Goal: Task Accomplishment & Management: Use online tool/utility

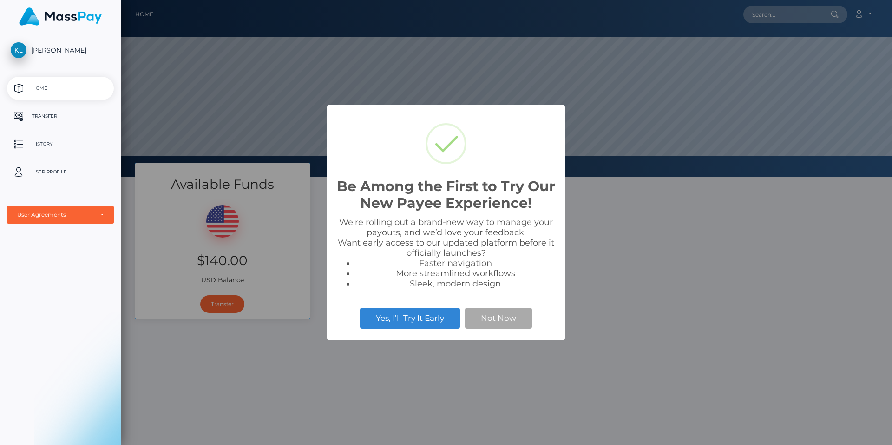
scroll to position [177, 771]
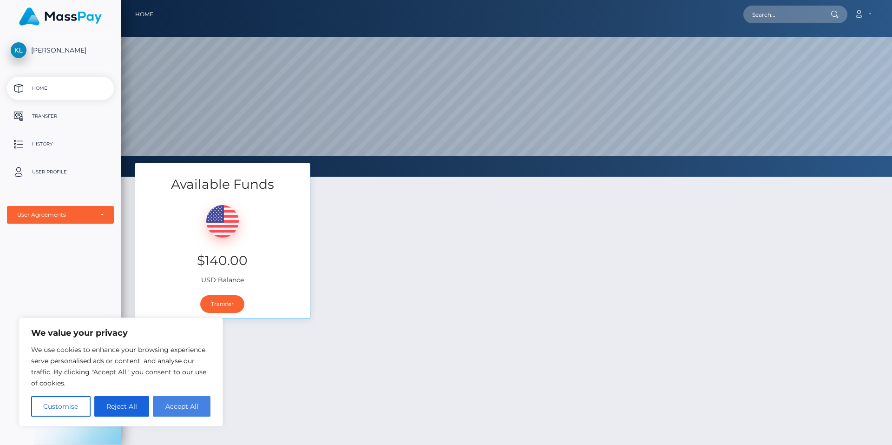
click at [185, 401] on button "Accept All" at bounding box center [182, 406] width 58 height 20
checkbox input "true"
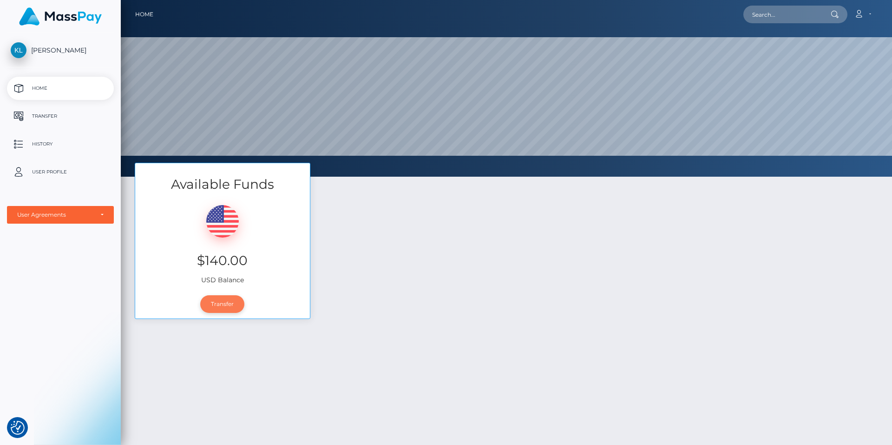
click at [225, 297] on link "Transfer" at bounding box center [222, 304] width 44 height 18
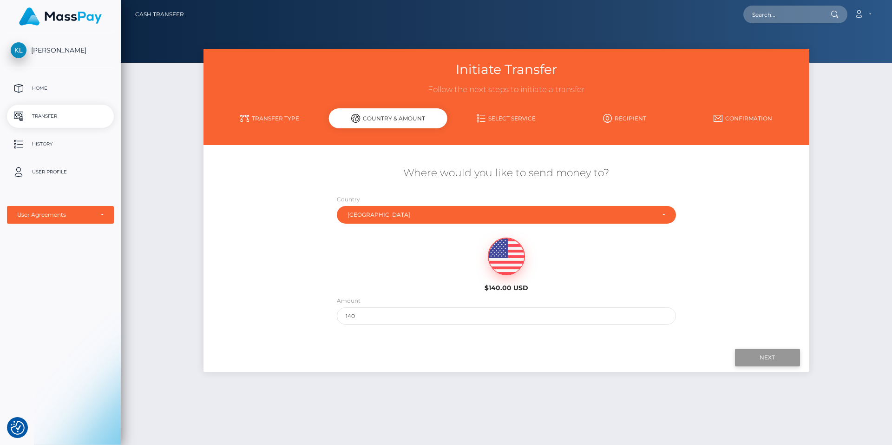
click at [776, 355] on input "Next" at bounding box center [767, 358] width 65 height 18
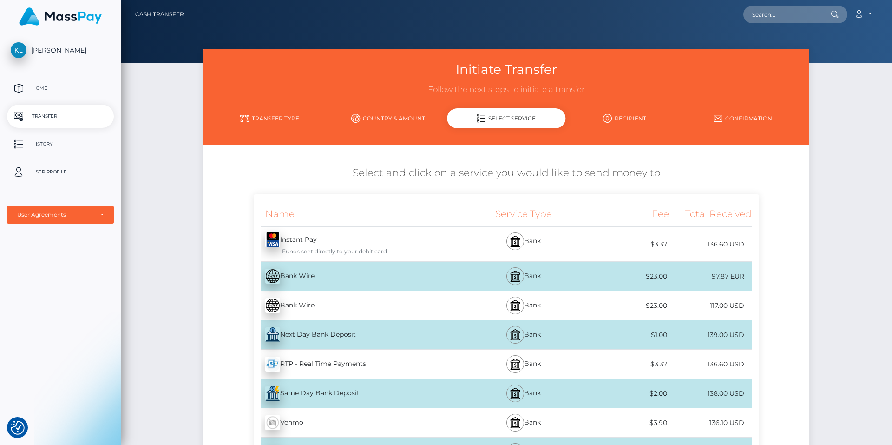
click at [315, 244] on div "Instant Pay - USD Funds sent directly to your debit card" at bounding box center [357, 244] width 207 height 34
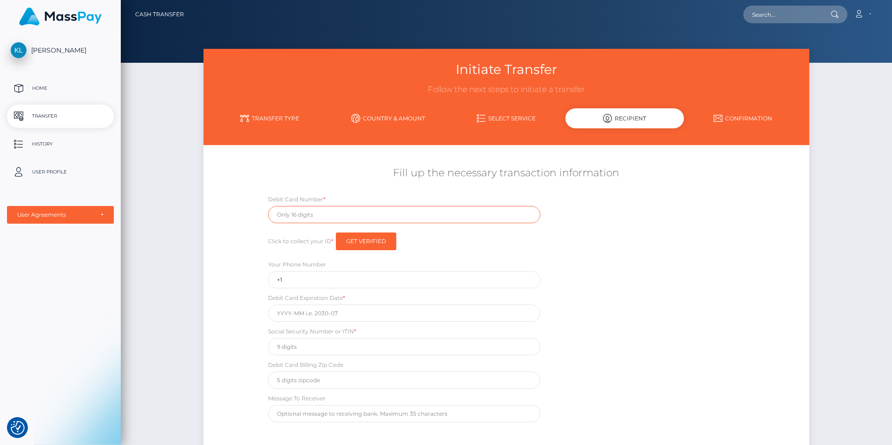
click at [323, 213] on input "text" at bounding box center [404, 214] width 272 height 17
type input "4737028055620986"
type input "09/2027"
type input "418"
type input "09/2027"
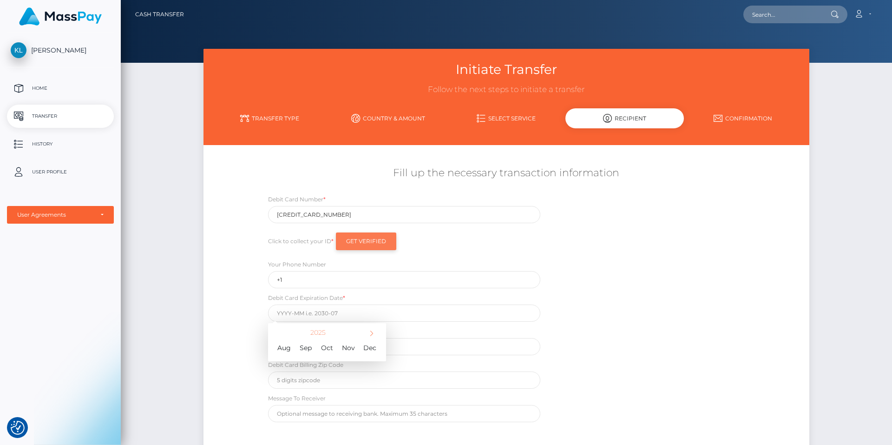
click at [362, 238] on input "Get Verified" at bounding box center [366, 241] width 60 height 18
click at [413, 279] on input "+1" at bounding box center [404, 279] width 272 height 17
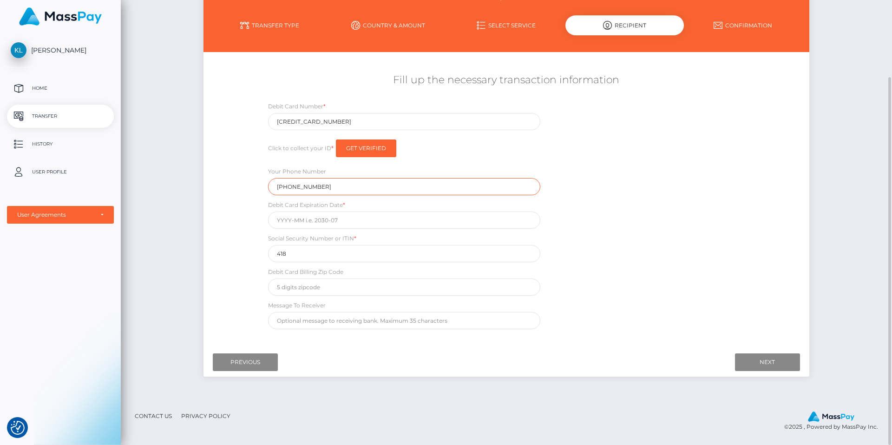
type input "+17652714416"
click at [414, 288] on input "text" at bounding box center [404, 286] width 272 height 17
type input "97367"
type input "lee c Laney"
drag, startPoint x: 339, startPoint y: 323, endPoint x: 248, endPoint y: 327, distance: 90.7
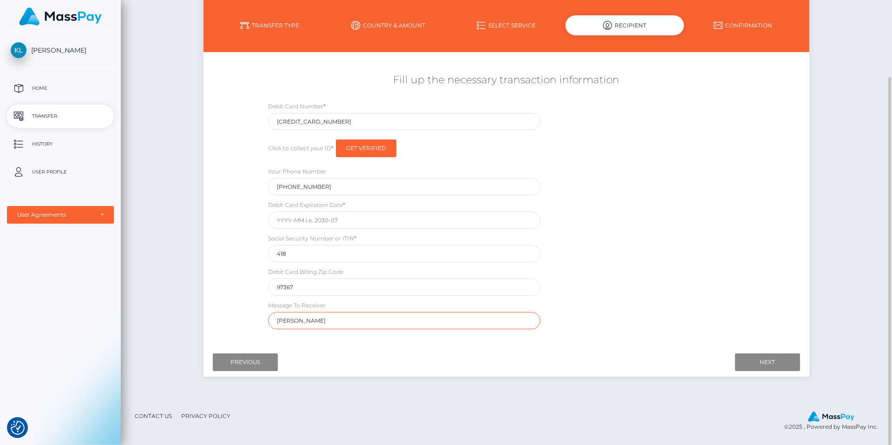
click at [248, 327] on div "Fill up the necessary transaction information Debit Card Number * 4737028055620…" at bounding box center [507, 200] width 606 height 265
drag, startPoint x: 245, startPoint y: 324, endPoint x: 275, endPoint y: 340, distance: 33.5
click at [249, 328] on div "Fill up the necessary transaction information Debit Card Number * 4737028055620…" at bounding box center [507, 200] width 606 height 265
click at [768, 359] on input "Next" at bounding box center [767, 362] width 65 height 18
click at [761, 357] on input "Next" at bounding box center [767, 362] width 65 height 18
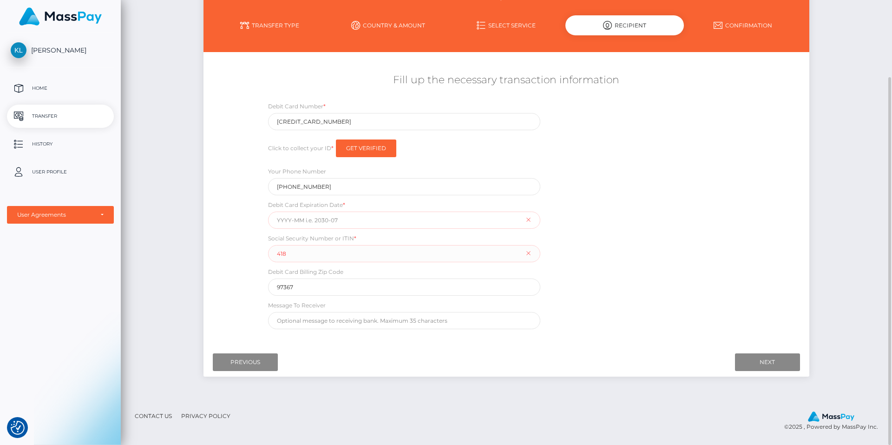
click at [438, 218] on input "text" at bounding box center [404, 219] width 272 height 17
type input "09/2027"
click at [341, 220] on input "text" at bounding box center [404, 219] width 272 height 17
click at [598, 239] on div "Debit Card Number * 4737028055620986 Click to collect your ID * Get Verified Yo…" at bounding box center [506, 217] width 505 height 232
click at [362, 219] on input "2027-01" at bounding box center [404, 219] width 272 height 17
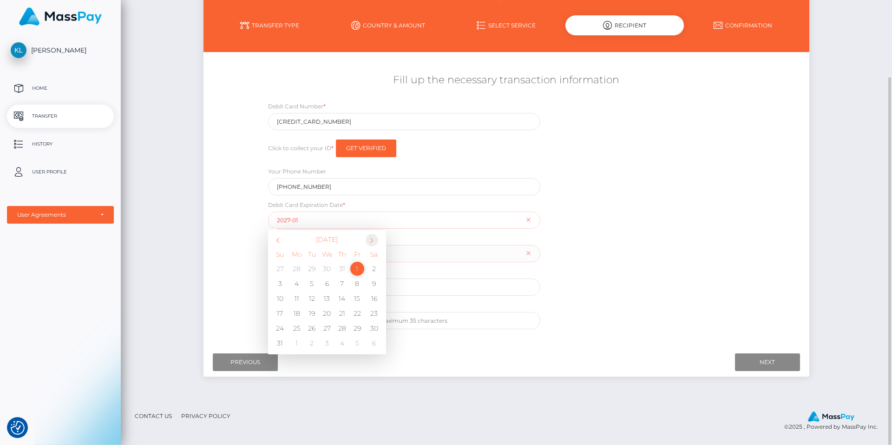
click at [374, 237] on span at bounding box center [372, 240] width 13 height 13
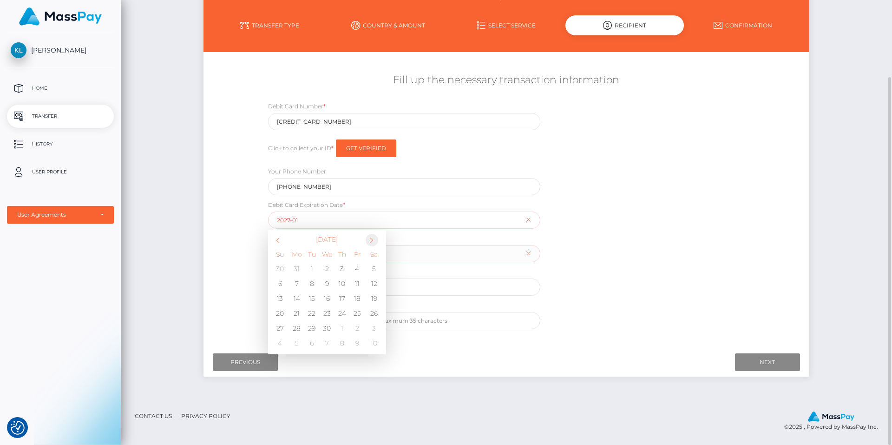
click at [374, 237] on span at bounding box center [372, 240] width 13 height 13
click at [324, 266] on td "1" at bounding box center [327, 268] width 15 height 15
type input "2027-09"
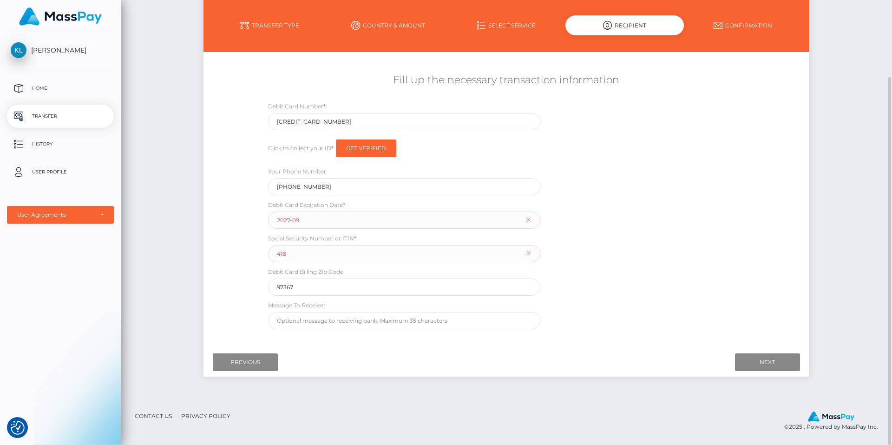
click at [629, 202] on div "Debit Card Number * 4737028055620986 Click to collect your ID * Get Verified Yo…" at bounding box center [506, 217] width 505 height 232
click at [757, 361] on input "Next" at bounding box center [767, 362] width 65 height 18
drag, startPoint x: 308, startPoint y: 254, endPoint x: 220, endPoint y: 256, distance: 87.9
click at [220, 256] on div "Fill up the necessary transaction information Debit Card Number * 4737028055620…" at bounding box center [507, 200] width 606 height 265
type input "169481703"
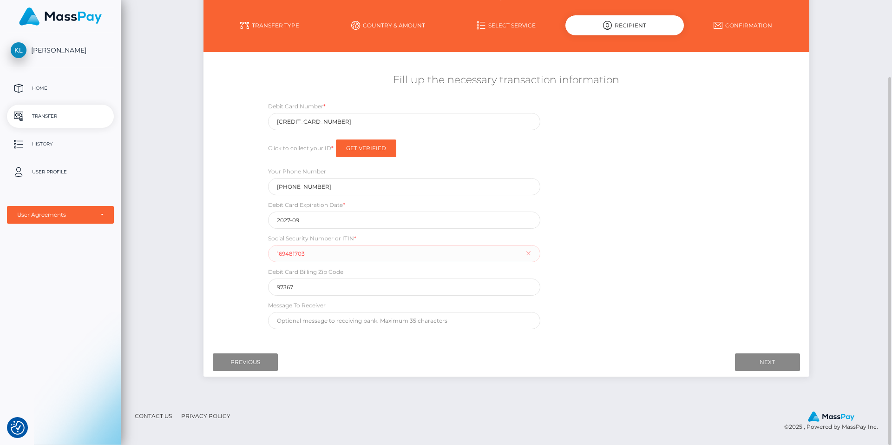
click at [223, 277] on div "Fill up the necessary transaction information Debit Card Number * 4737028055620…" at bounding box center [507, 200] width 606 height 265
click at [787, 357] on input "Next" at bounding box center [767, 362] width 65 height 18
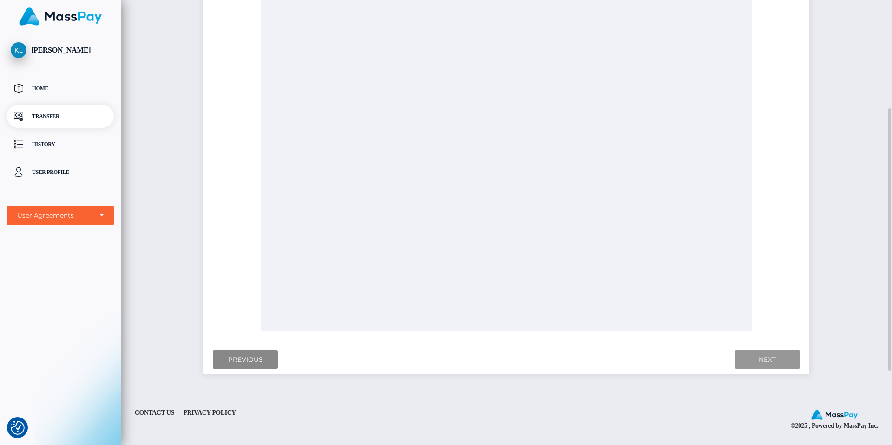
scroll to position [123, 0]
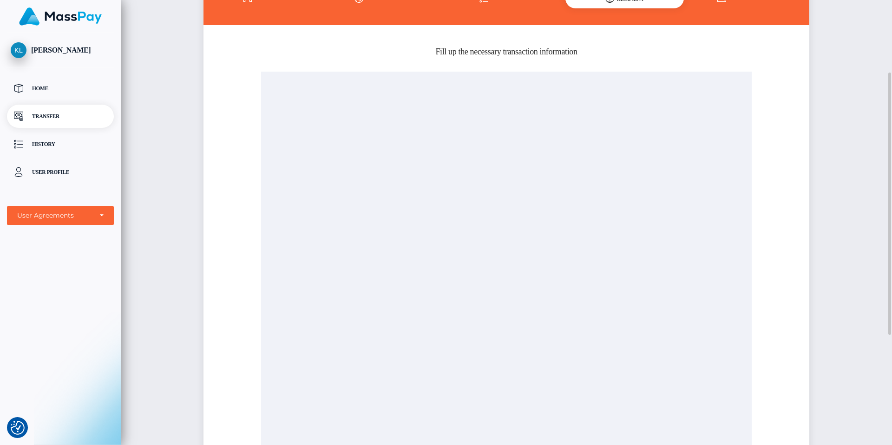
click at [507, 195] on div at bounding box center [506, 294] width 491 height 445
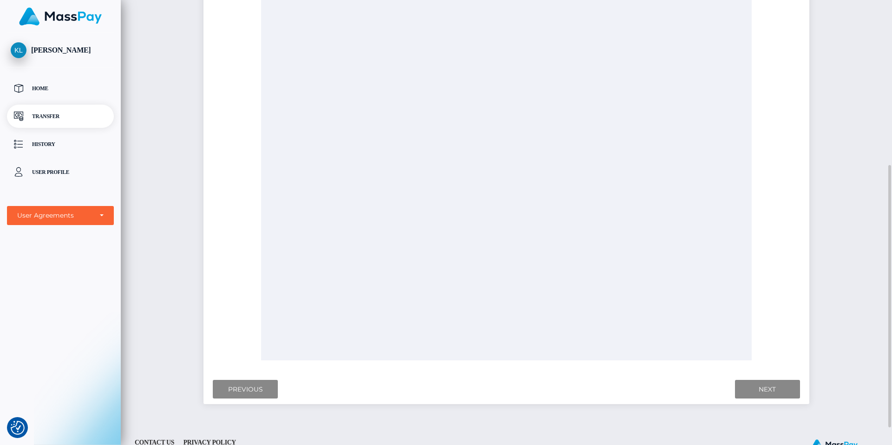
scroll to position [309, 0]
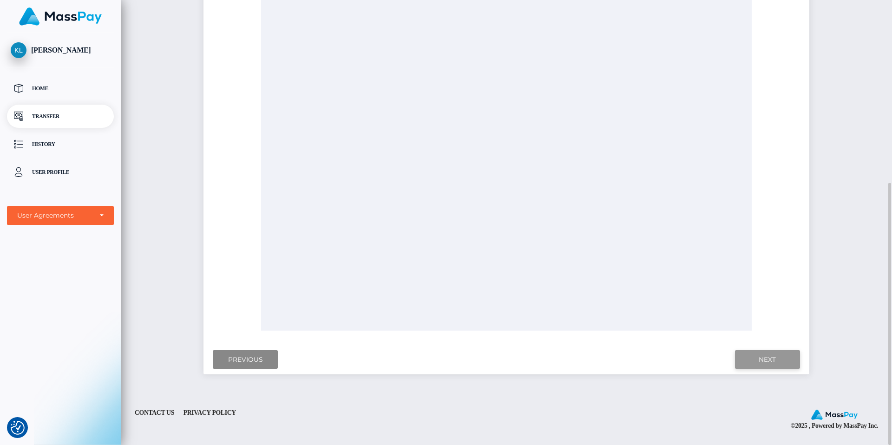
click at [769, 359] on input "Next" at bounding box center [767, 359] width 65 height 19
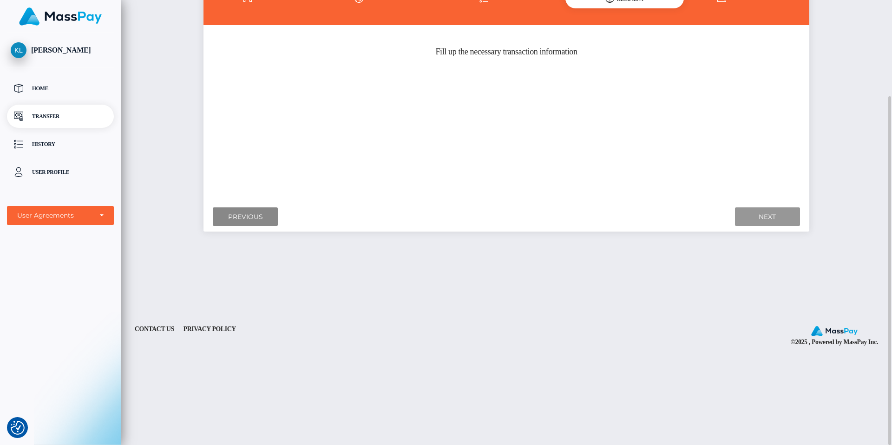
scroll to position [76, 0]
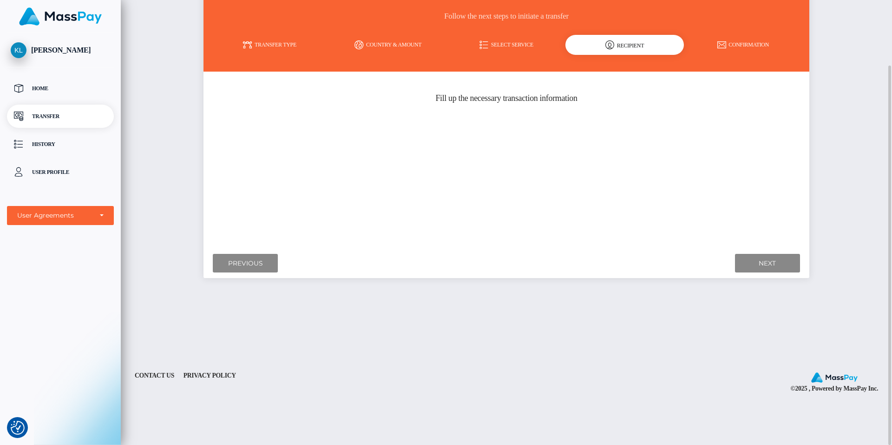
click at [485, 153] on div "Where would you like to send money to? Country Abkhazia Afghanistan Albania Alg…" at bounding box center [507, 161] width 592 height 165
drag, startPoint x: 242, startPoint y: 263, endPoint x: 247, endPoint y: 264, distance: 5.2
click at [242, 263] on input "Previous" at bounding box center [245, 263] width 65 height 19
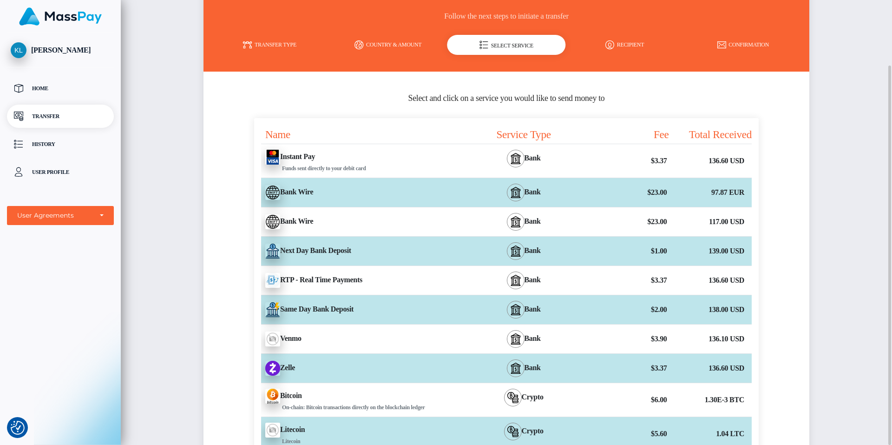
click at [349, 158] on div "Instant Pay - USD Funds sent directly to your debit card" at bounding box center [357, 160] width 207 height 33
click at [298, 153] on div "Instant Pay - USD Funds sent directly to your debit card" at bounding box center [357, 160] width 207 height 33
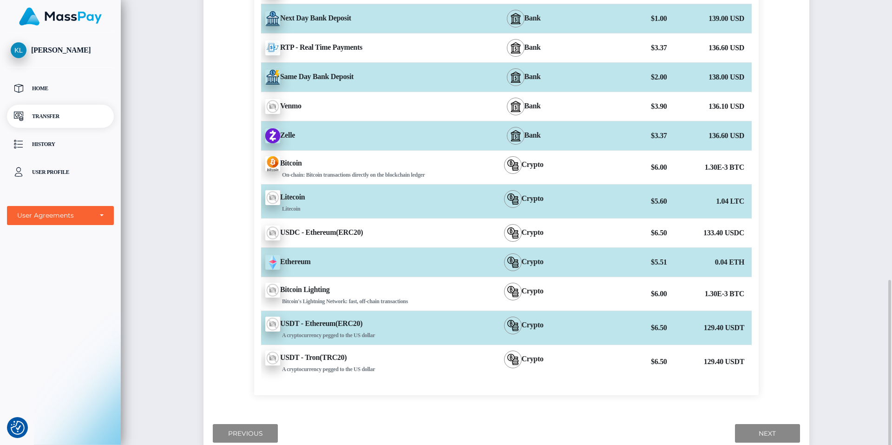
scroll to position [382, 0]
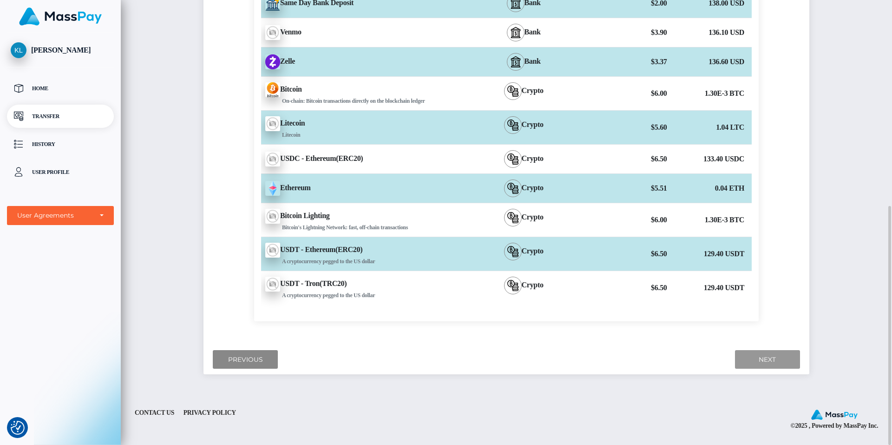
drag, startPoint x: 765, startPoint y: 357, endPoint x: 862, endPoint y: 223, distance: 164.8
click at [765, 357] on input "Next" at bounding box center [767, 359] width 65 height 19
click at [275, 58] on img at bounding box center [272, 61] width 15 height 15
click at [782, 356] on input "Next" at bounding box center [767, 359] width 65 height 19
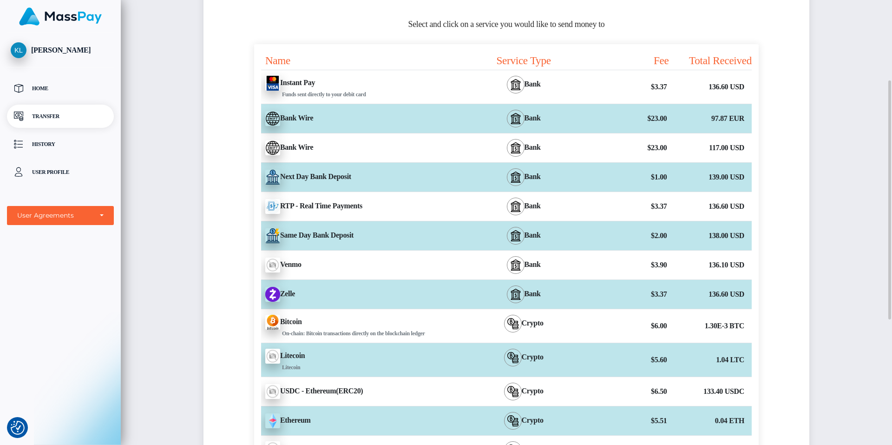
click at [312, 75] on div "Instant Pay - USD Funds sent directly to your debit card" at bounding box center [357, 86] width 207 height 33
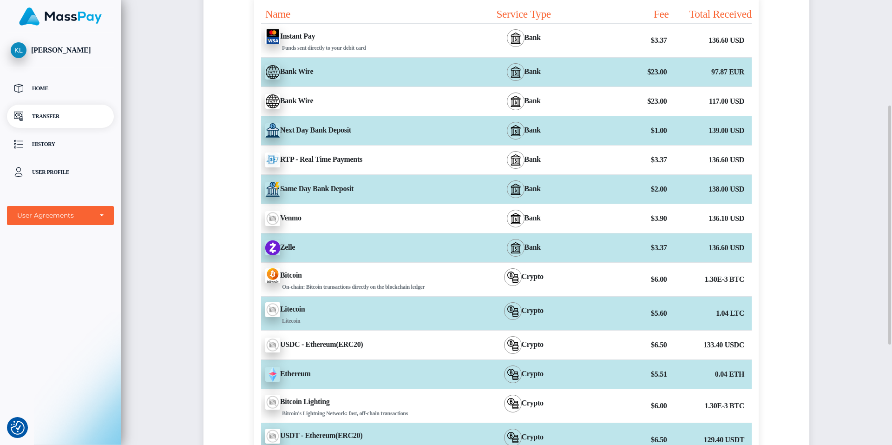
scroll to position [382, 0]
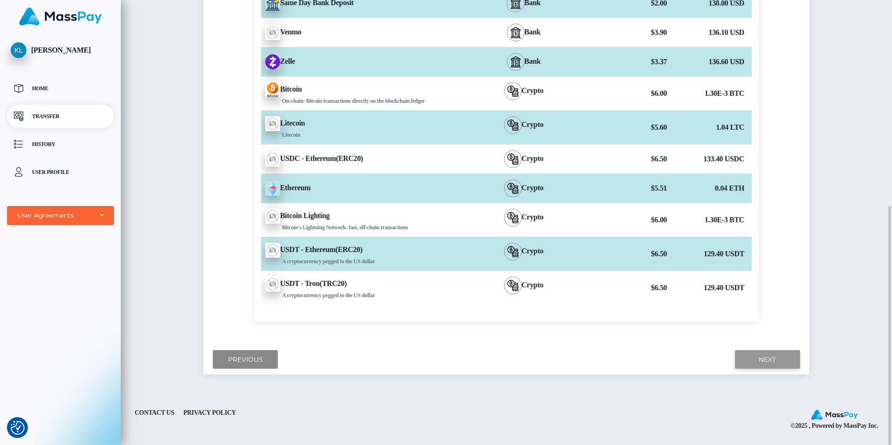
click at [766, 355] on input "Next" at bounding box center [767, 359] width 65 height 19
drag, startPoint x: 766, startPoint y: 356, endPoint x: 816, endPoint y: 294, distance: 79.0
click at [766, 356] on input "Next" at bounding box center [767, 359] width 65 height 19
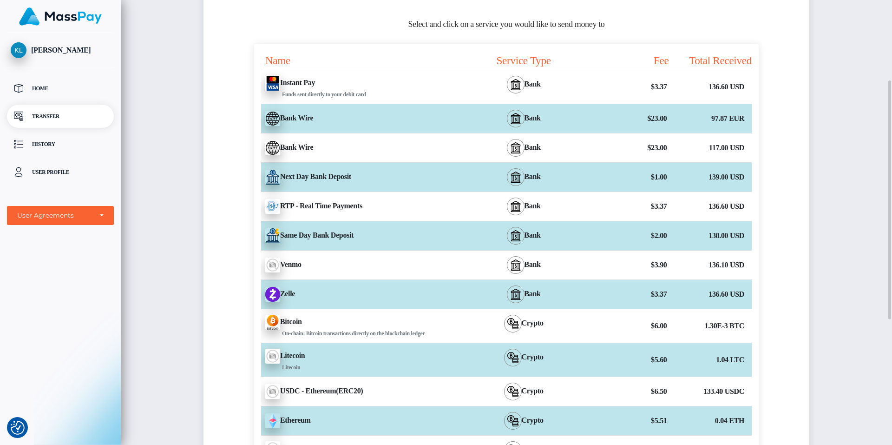
scroll to position [0, 0]
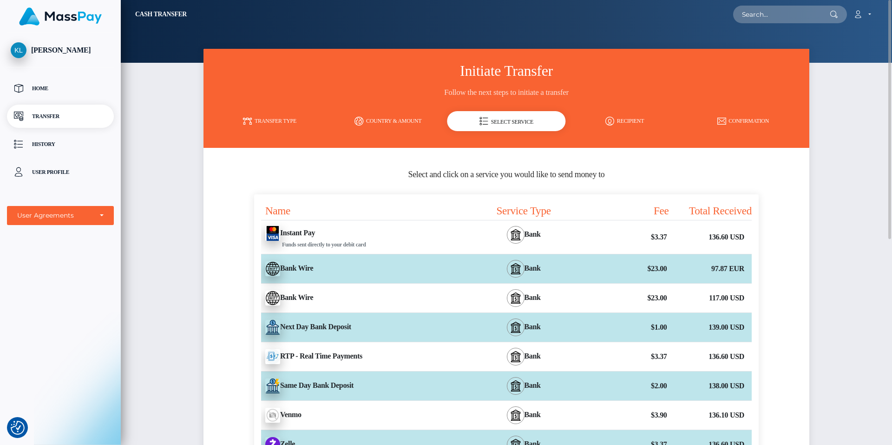
click at [630, 118] on link "Recipient" at bounding box center [625, 121] width 119 height 16
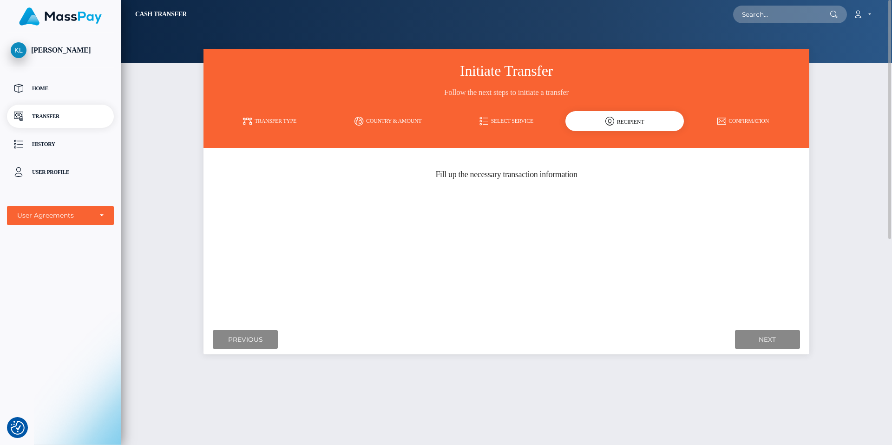
click at [747, 120] on link "Confirmation" at bounding box center [743, 121] width 119 height 16
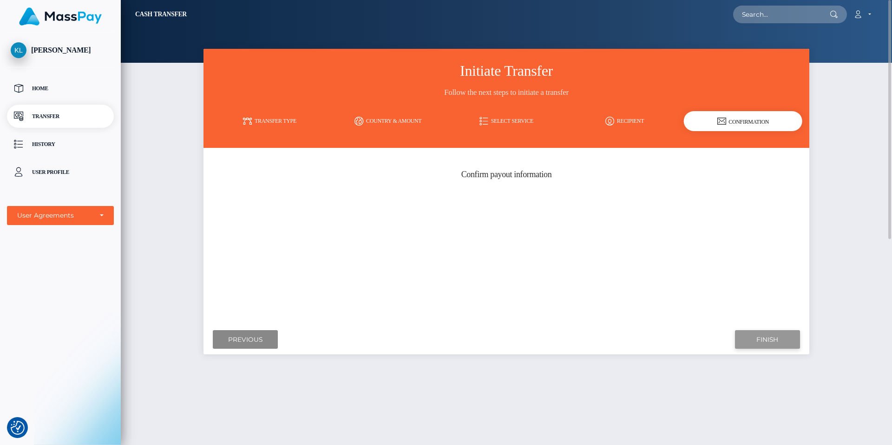
click at [767, 337] on input "Finish" at bounding box center [767, 339] width 65 height 19
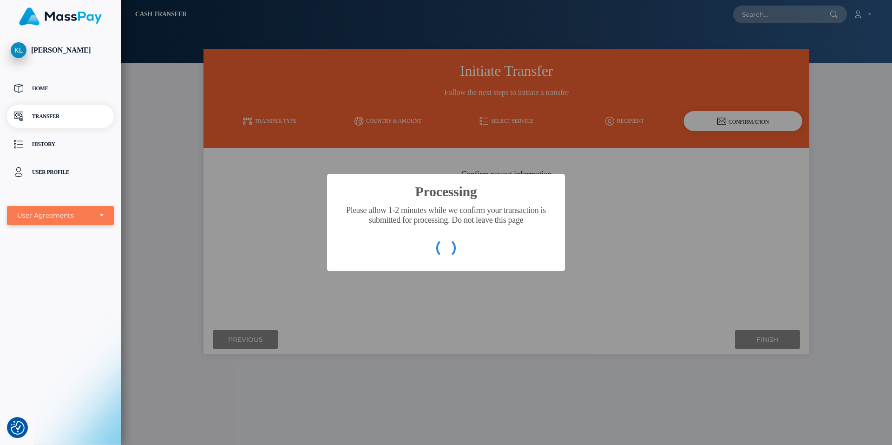
click at [100, 215] on div "User Agreements" at bounding box center [60, 215] width 86 height 9
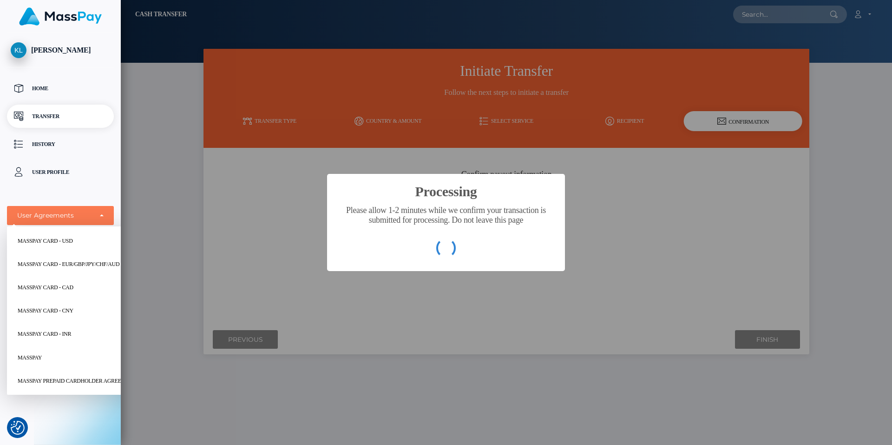
click at [154, 233] on div "Processing × Please allow 1-2 minutes while we confirm your transaction is subm…" at bounding box center [446, 222] width 892 height 445
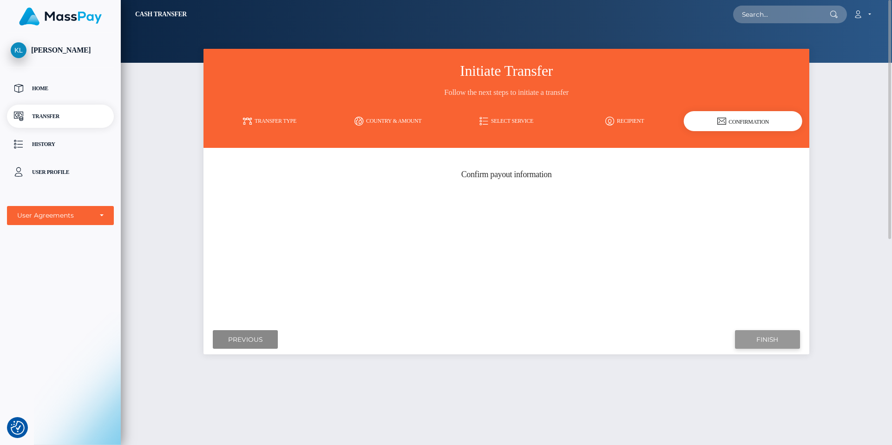
click at [777, 337] on input "Finish" at bounding box center [767, 339] width 65 height 19
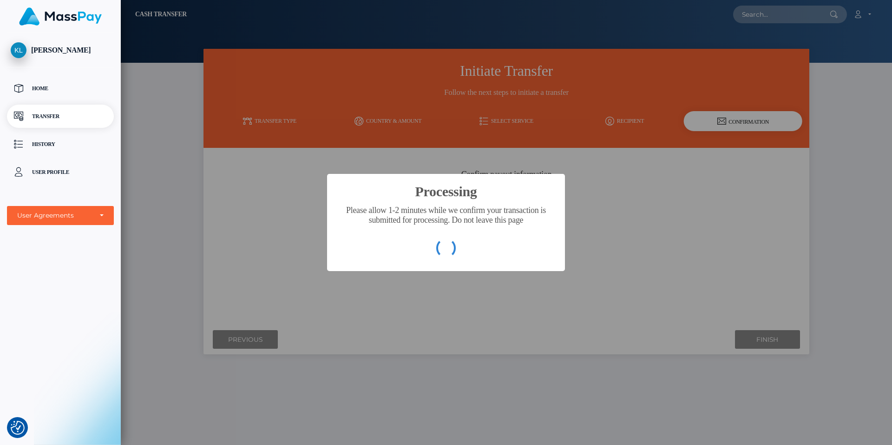
click at [248, 340] on div "Processing × Please allow 1-2 minutes while we confirm your transaction is subm…" at bounding box center [446, 222] width 892 height 445
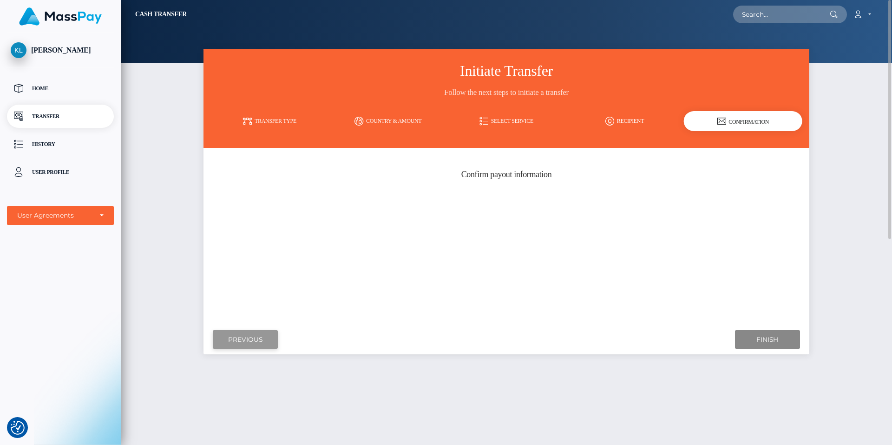
click at [248, 340] on input "Previous" at bounding box center [245, 339] width 65 height 19
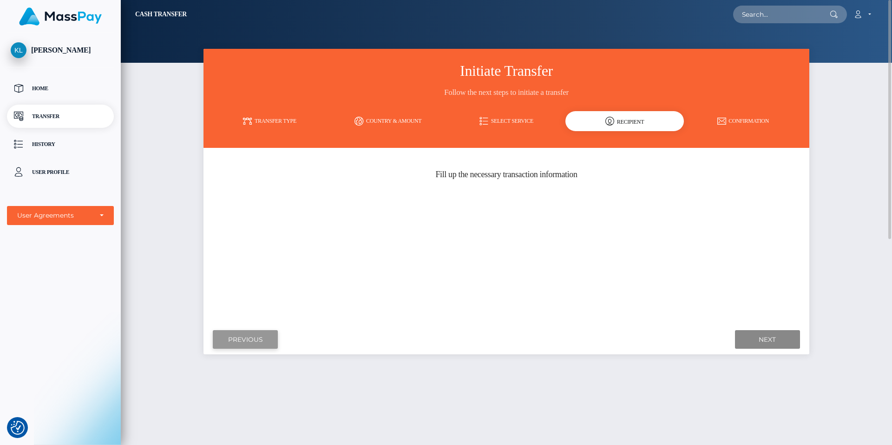
click at [248, 340] on input "Previous" at bounding box center [245, 339] width 65 height 19
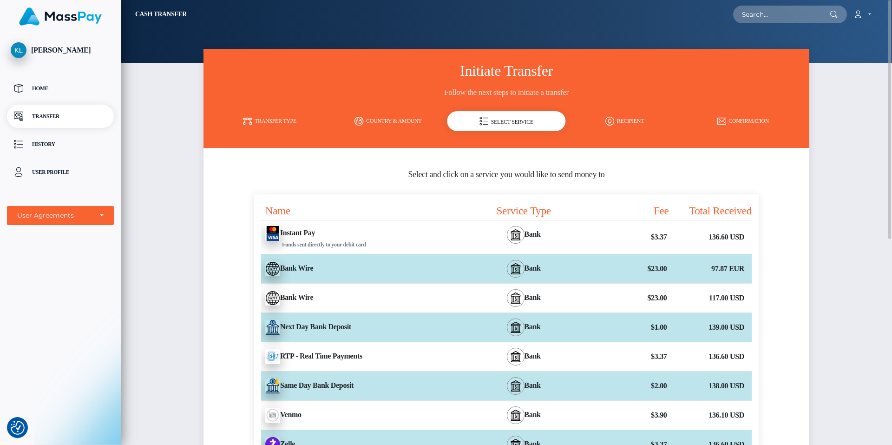
click at [486, 118] on icon at bounding box center [484, 121] width 9 height 9
click at [264, 118] on link "Transfer Type" at bounding box center [270, 121] width 119 height 16
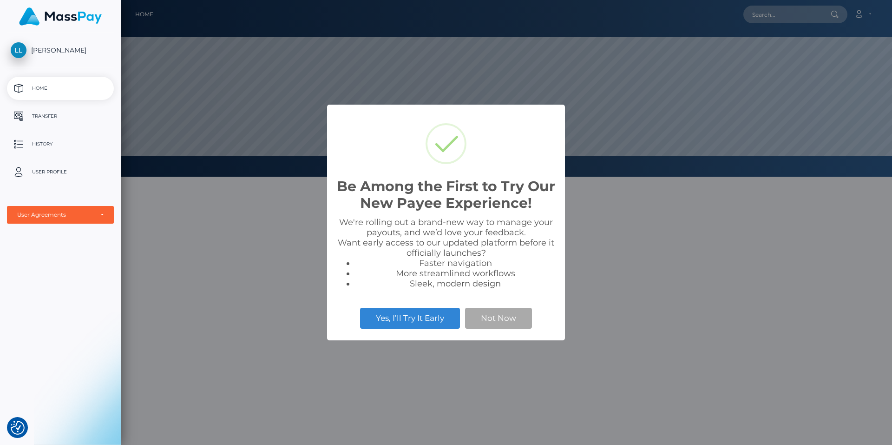
scroll to position [177, 771]
click at [505, 316] on button "Not Now" at bounding box center [498, 318] width 67 height 20
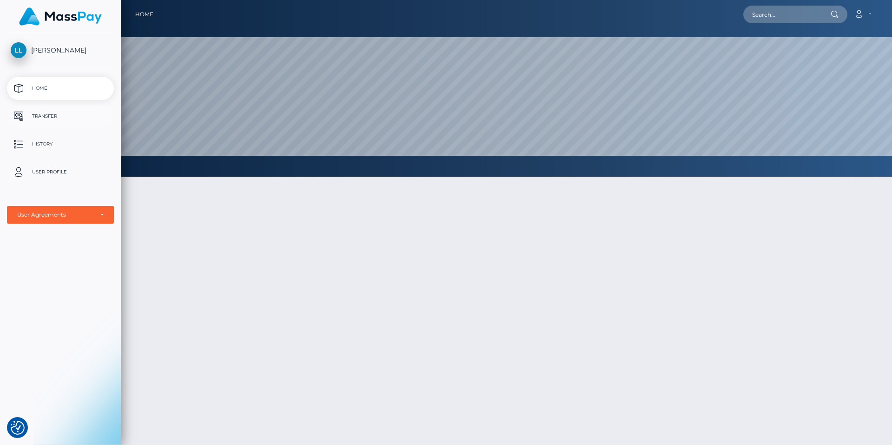
click at [36, 111] on p "Transfer" at bounding box center [60, 116] width 99 height 14
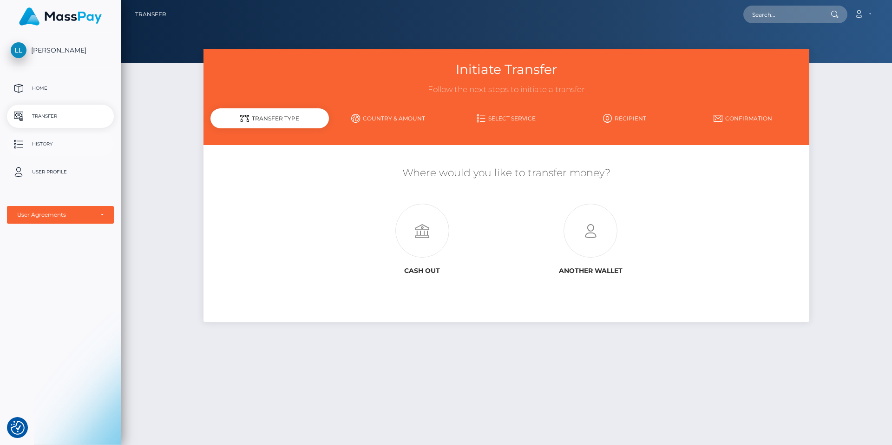
click at [47, 138] on p "History" at bounding box center [60, 144] width 99 height 14
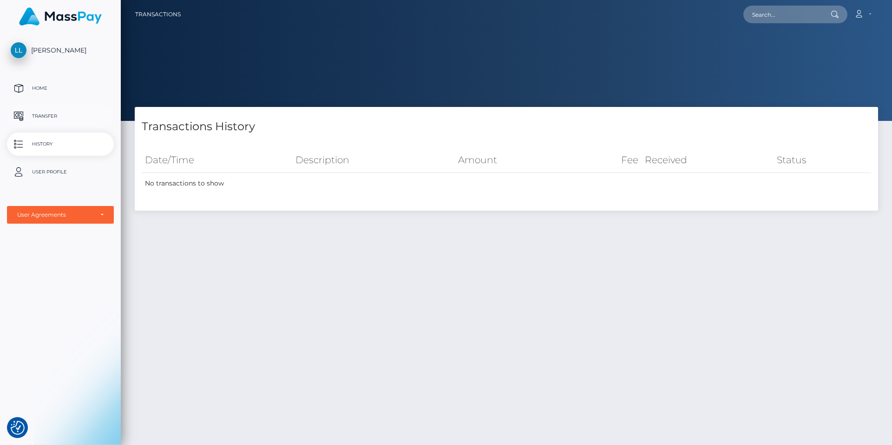
click at [44, 110] on p "Transfer" at bounding box center [60, 116] width 99 height 14
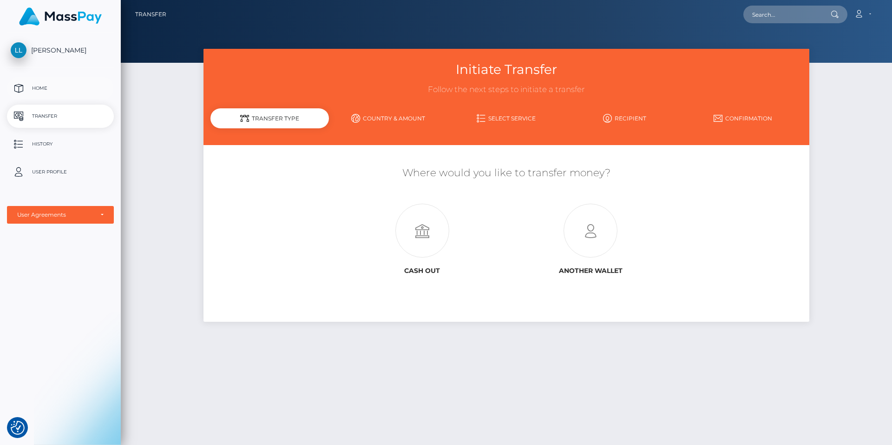
click at [36, 85] on p "Home" at bounding box center [60, 88] width 99 height 14
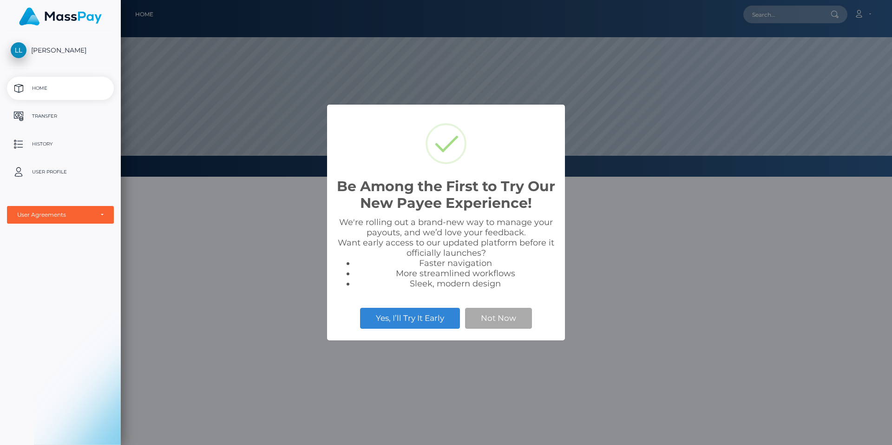
scroll to position [177, 771]
drag, startPoint x: 398, startPoint y: 321, endPoint x: 353, endPoint y: 331, distance: 46.2
click at [397, 321] on button "Yes, I’ll Try It Early" at bounding box center [410, 318] width 100 height 20
click at [52, 46] on span "[PERSON_NAME]" at bounding box center [60, 50] width 107 height 8
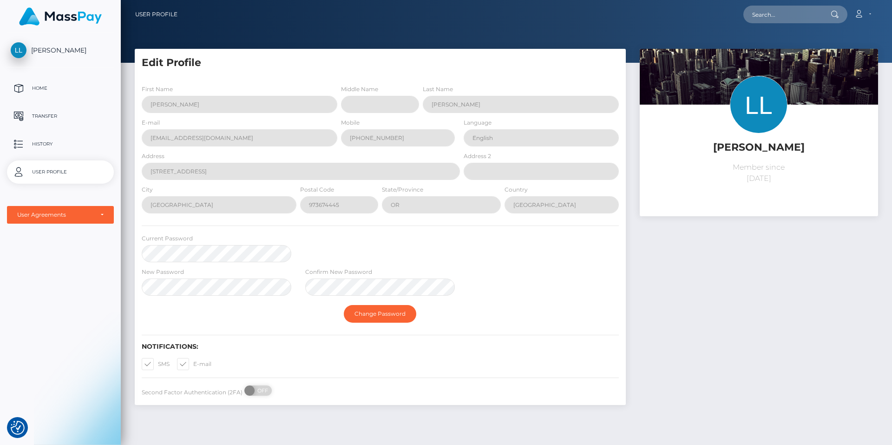
click at [55, 173] on p "User Profile" at bounding box center [60, 172] width 99 height 14
click at [90, 214] on div "User Agreements" at bounding box center [55, 214] width 76 height 7
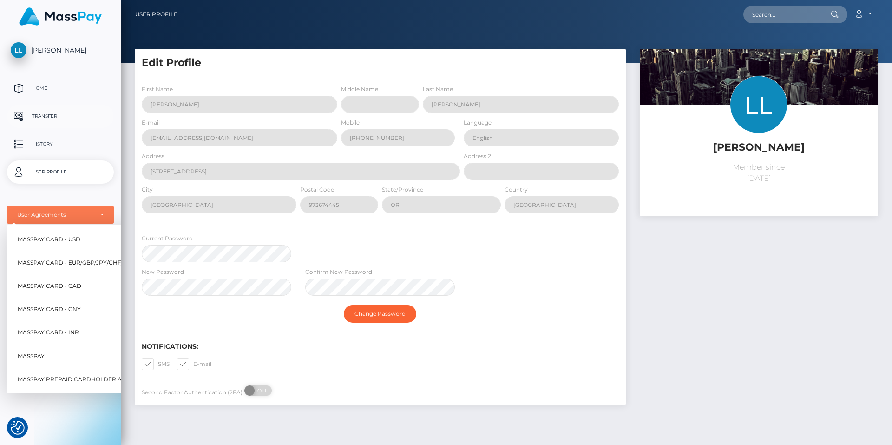
click at [93, 113] on p "Transfer" at bounding box center [60, 116] width 99 height 14
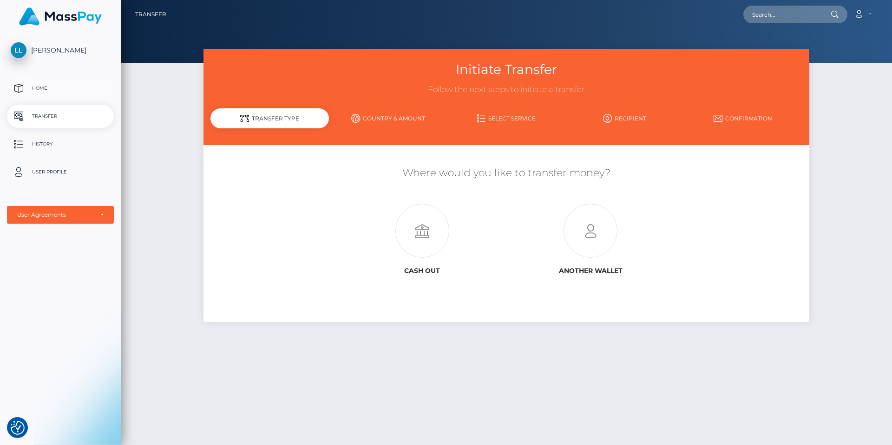
click at [41, 82] on p "Home" at bounding box center [60, 88] width 99 height 14
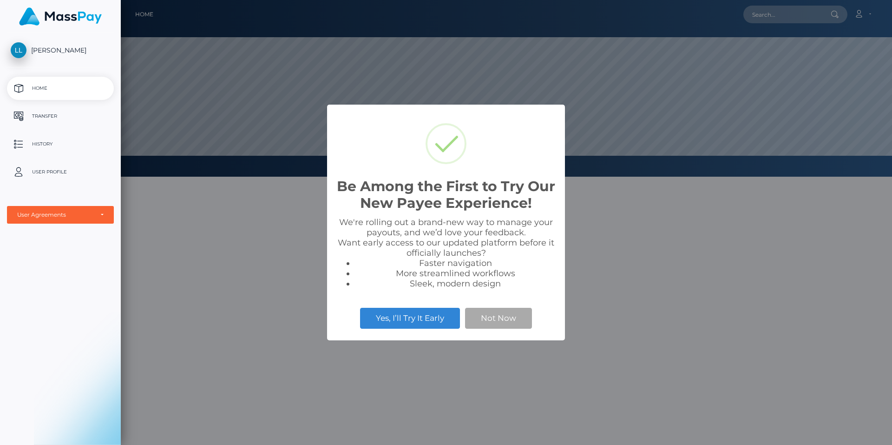
scroll to position [177, 771]
click at [433, 316] on button "Yes, I’ll Try It Early" at bounding box center [410, 318] width 100 height 20
